Goal: Ask a question: Seek information or help from site administrators or community

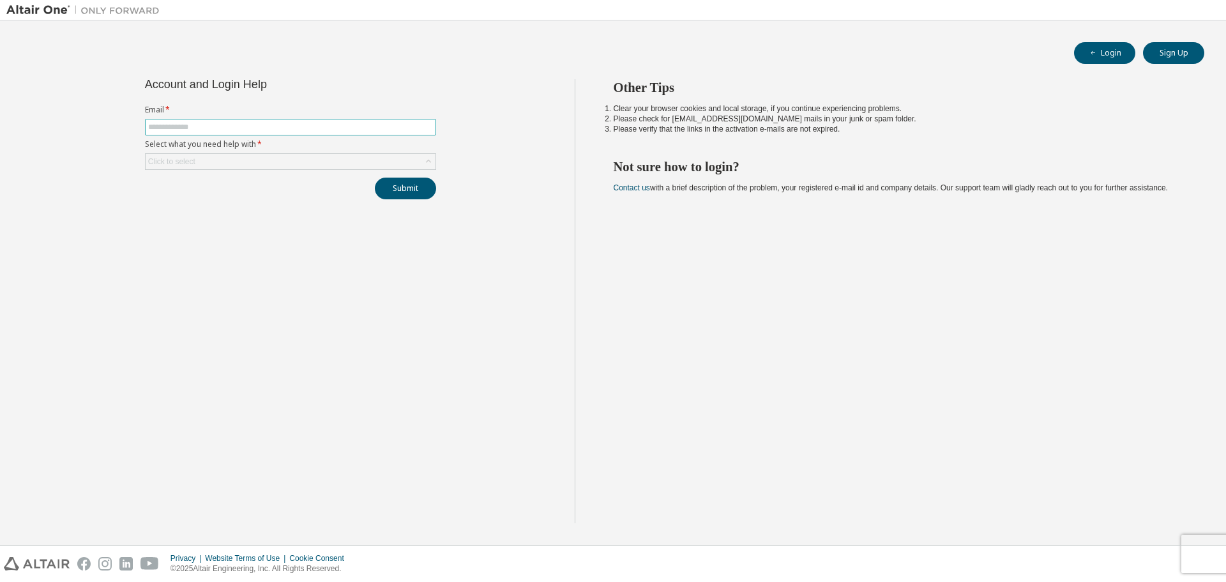
click at [259, 125] on input "text" at bounding box center [290, 127] width 285 height 10
type input "**********"
click at [243, 164] on div "Click to select" at bounding box center [291, 161] width 290 height 15
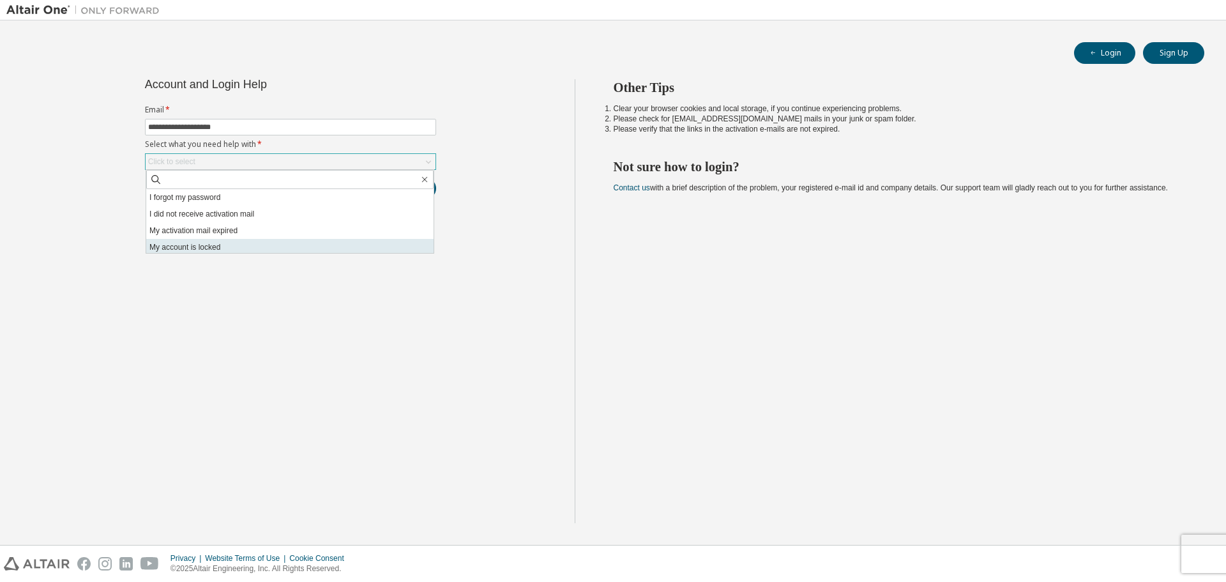
click at [238, 248] on li "My account is locked" at bounding box center [289, 247] width 287 height 17
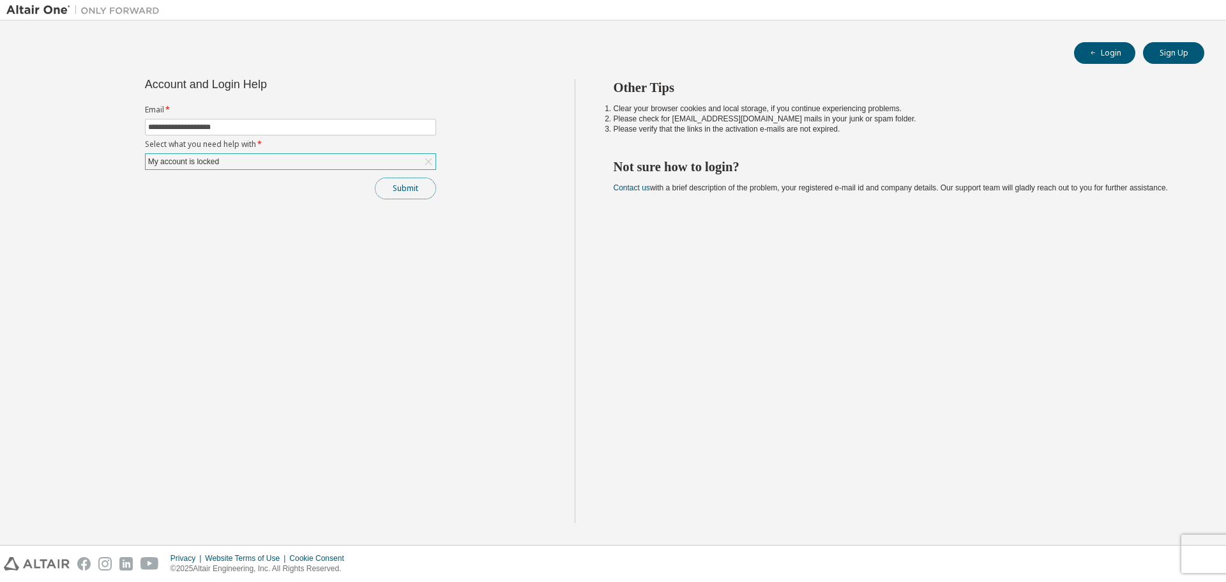
click at [397, 192] on button "Submit" at bounding box center [405, 189] width 61 height 22
click at [1201, 547] on icon "button" at bounding box center [1199, 547] width 8 height 8
click at [1120, 46] on button "Login" at bounding box center [1104, 53] width 61 height 22
click at [210, 126] on input "text" at bounding box center [290, 127] width 285 height 10
type input "**********"
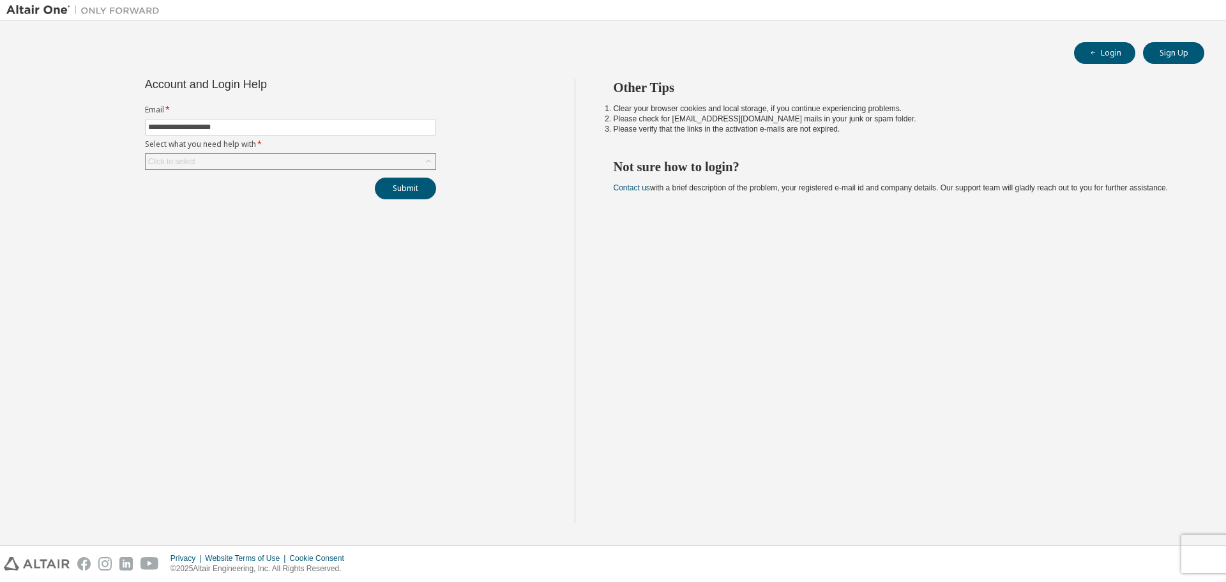
click at [256, 158] on div "Click to select" at bounding box center [291, 161] width 290 height 15
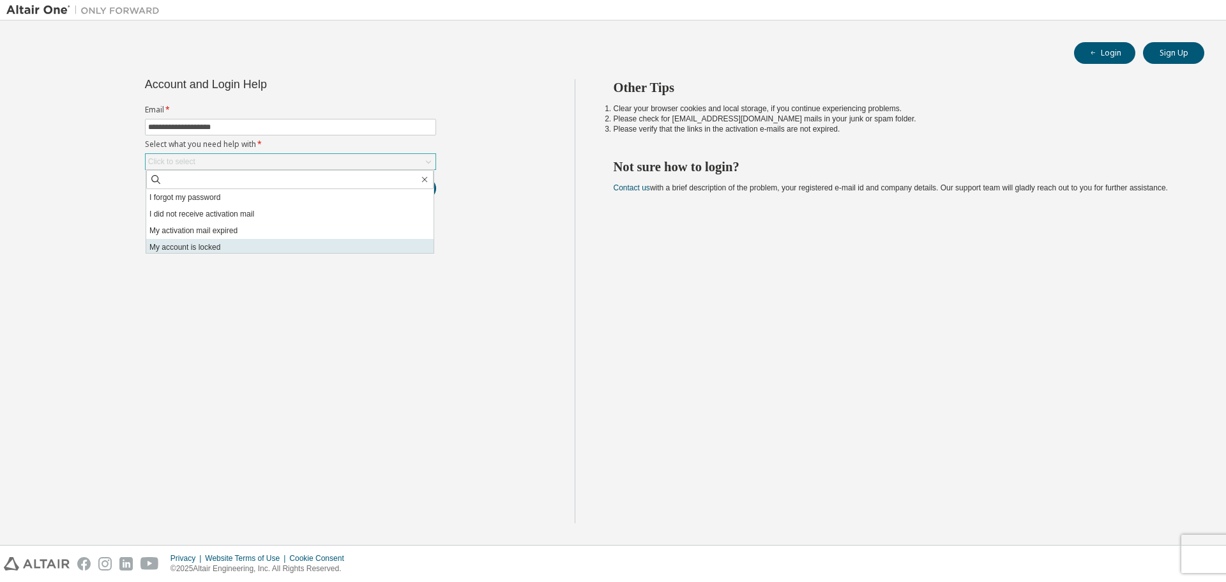
scroll to position [36, 0]
click at [250, 246] on li "I don't know but can't login" at bounding box center [289, 244] width 287 height 17
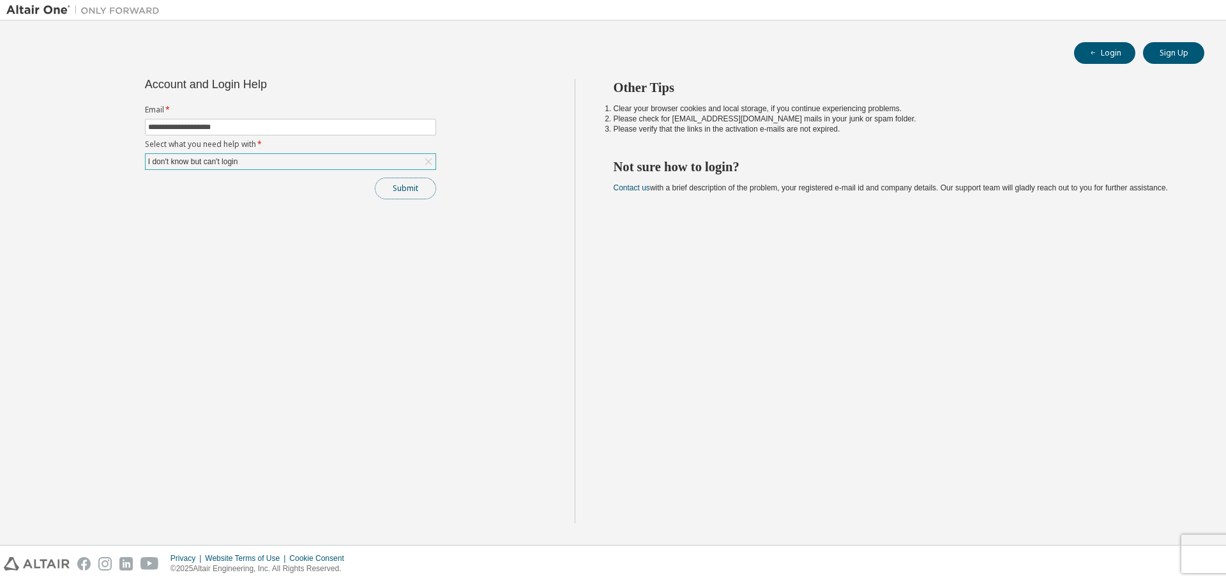
click at [417, 188] on button "Submit" at bounding box center [405, 189] width 61 height 22
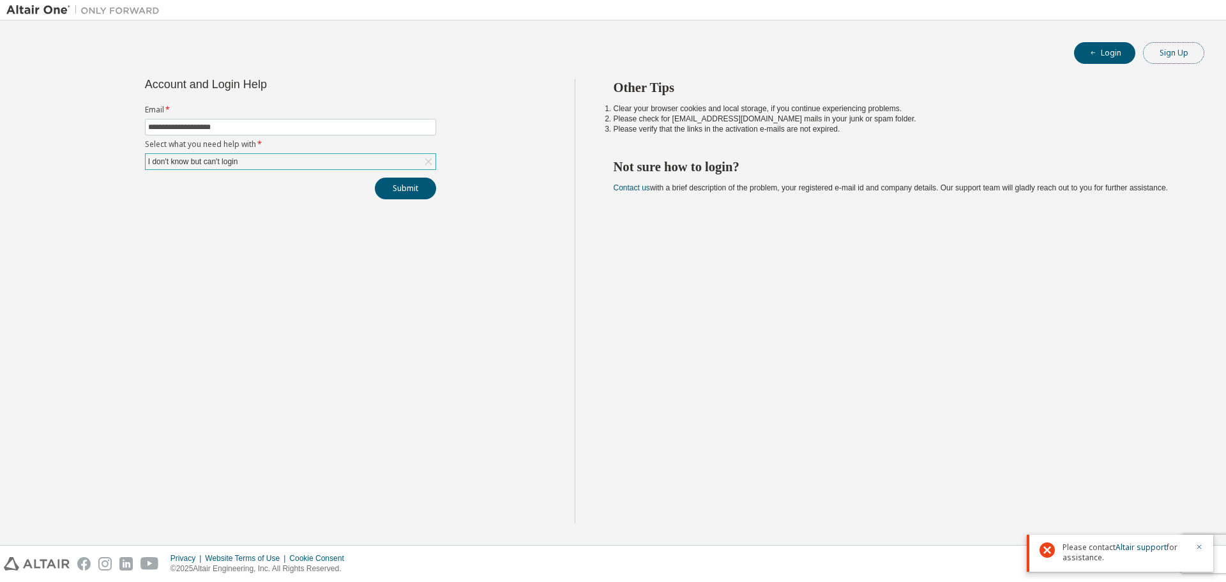
click at [1183, 54] on button "Sign Up" at bounding box center [1173, 53] width 61 height 22
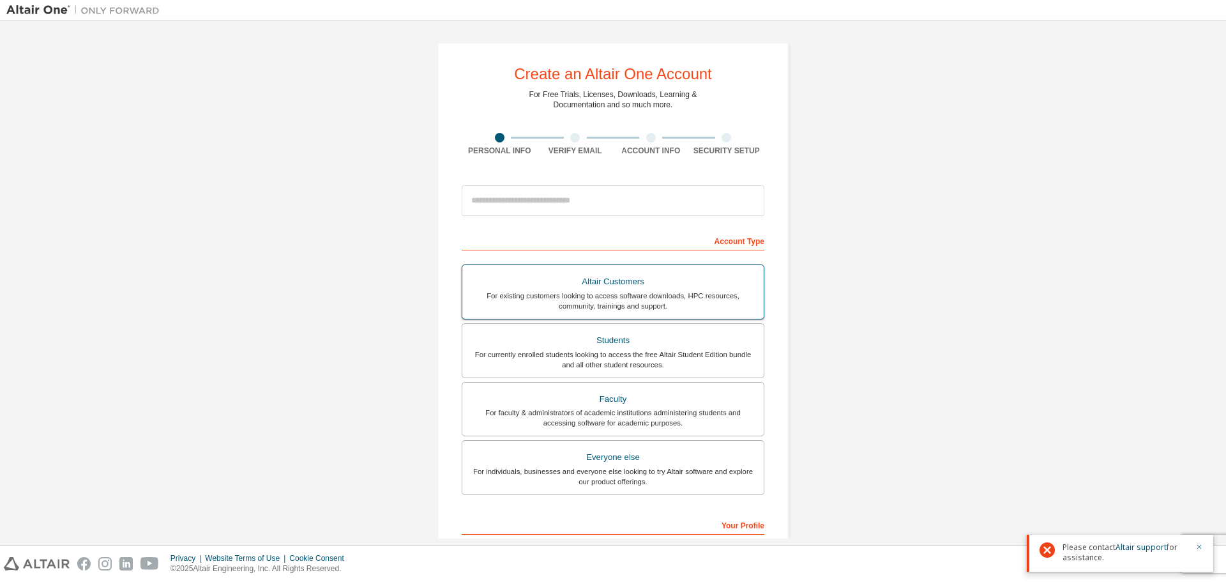
click at [579, 289] on div "Altair Customers" at bounding box center [613, 282] width 286 height 18
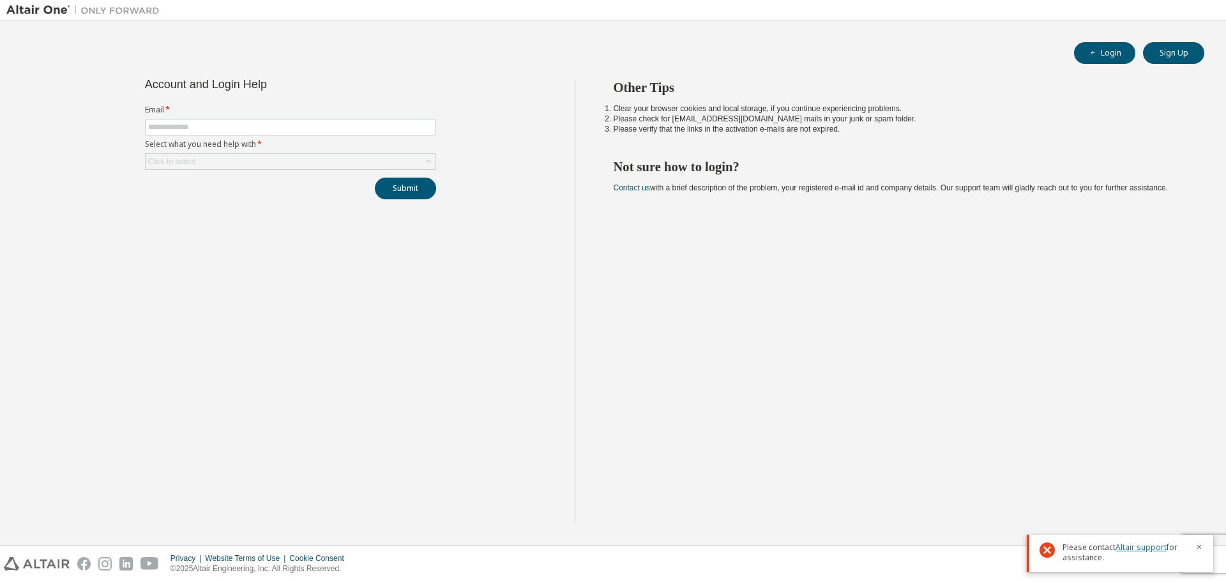
click at [1137, 547] on link "Altair support" at bounding box center [1141, 547] width 51 height 11
